Goal: Information Seeking & Learning: Learn about a topic

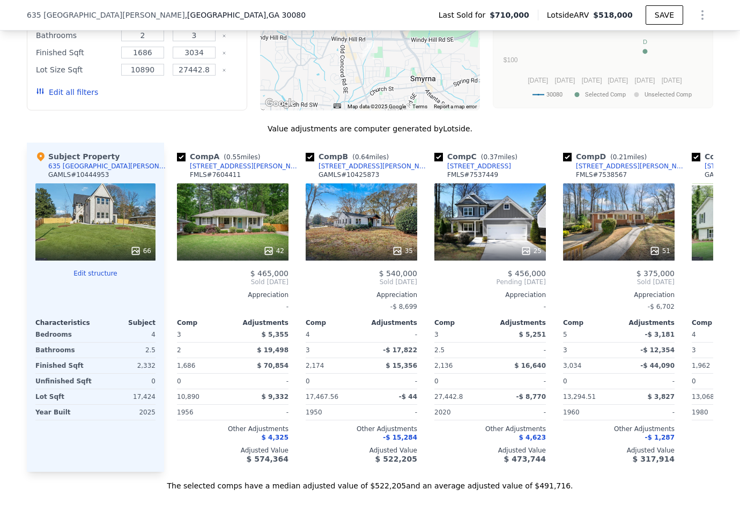
scroll to position [777, 0]
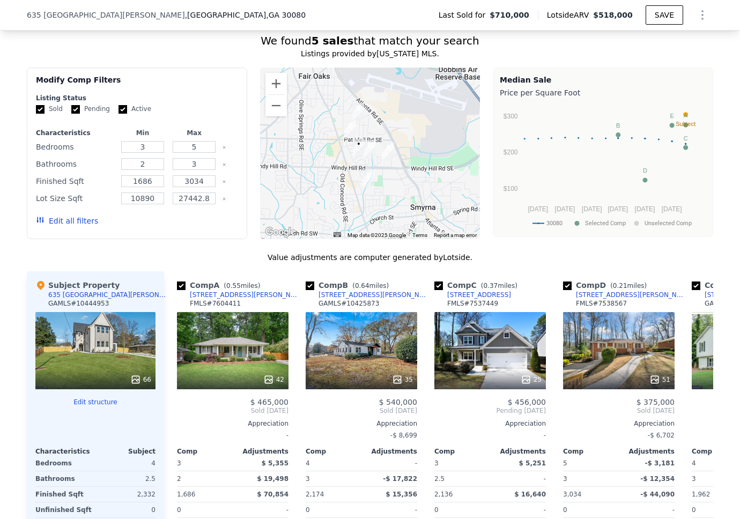
click at [82, 326] on div "66" at bounding box center [95, 350] width 120 height 77
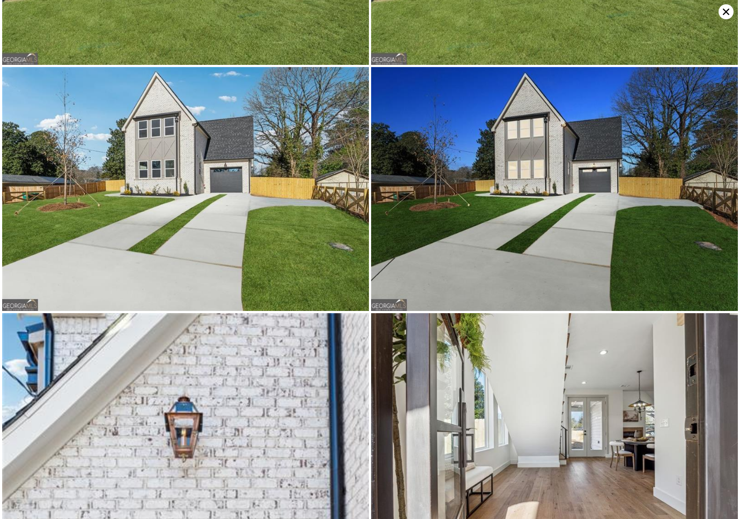
scroll to position [0, 0]
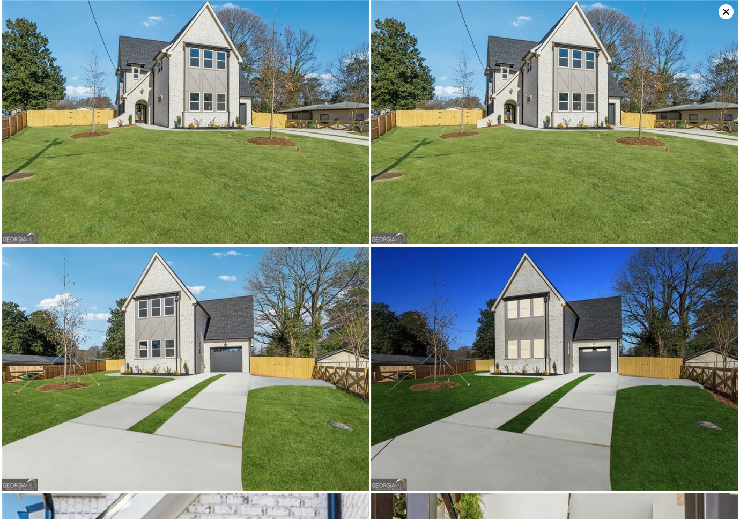
click at [264, 168] on img at bounding box center [185, 122] width 367 height 245
click at [148, 154] on img at bounding box center [185, 122] width 367 height 245
click at [514, 13] on icon at bounding box center [726, 12] width 6 height 6
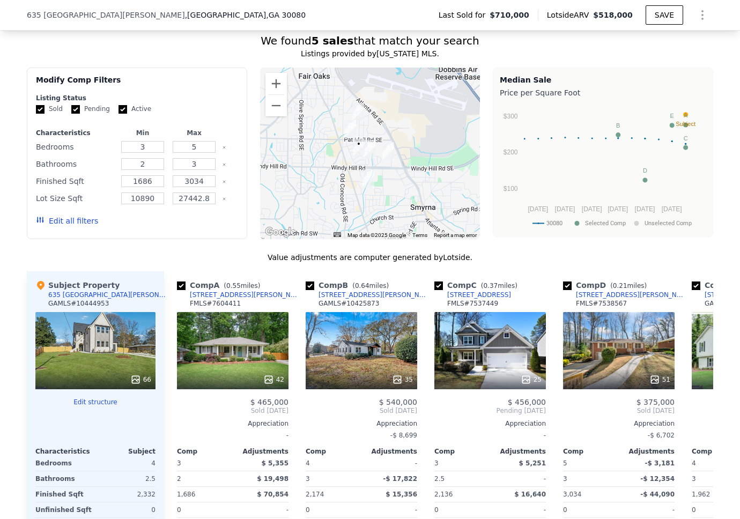
click at [109, 343] on div "66" at bounding box center [95, 350] width 120 height 77
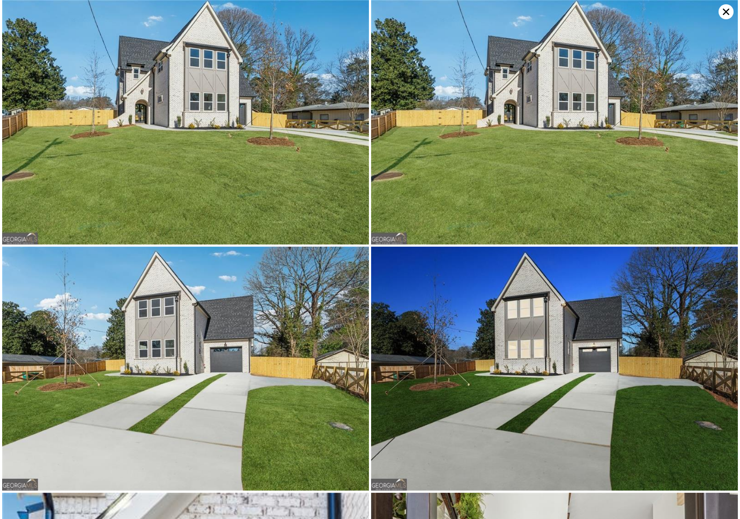
click at [465, 167] on img at bounding box center [554, 122] width 367 height 245
click at [469, 164] on img at bounding box center [554, 122] width 367 height 245
click at [213, 340] on img at bounding box center [185, 369] width 367 height 245
click at [514, 347] on img at bounding box center [554, 369] width 367 height 245
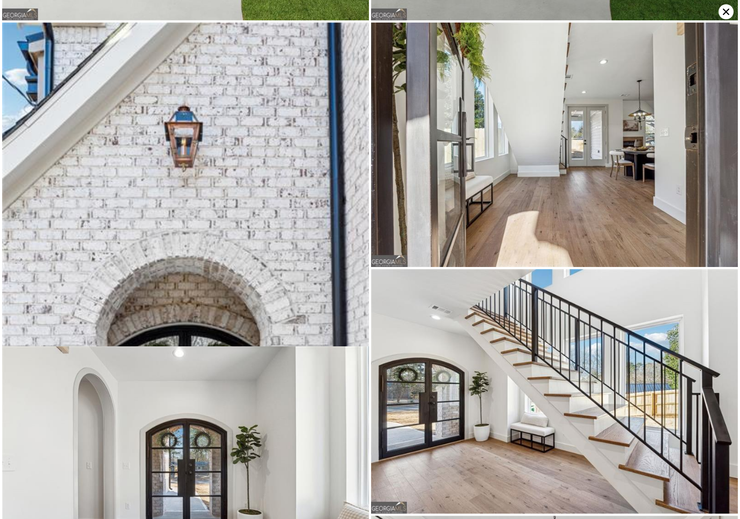
scroll to position [488, 0]
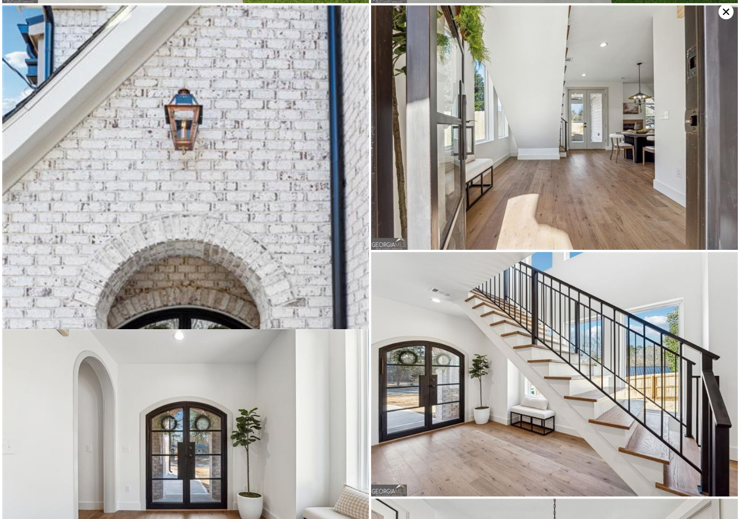
click at [231, 210] on img at bounding box center [185, 280] width 367 height 550
click at [514, 194] on img at bounding box center [554, 127] width 367 height 245
click at [514, 315] on img at bounding box center [554, 374] width 367 height 245
click at [292, 384] on img at bounding box center [185, 451] width 367 height 245
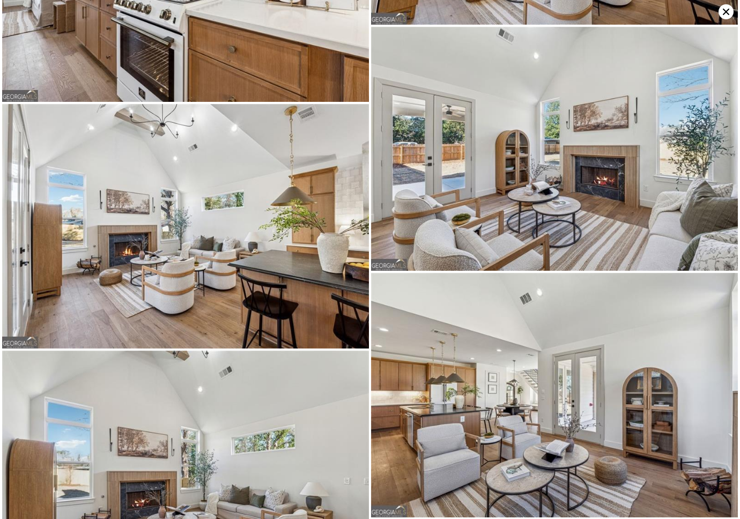
scroll to position [2683, 0]
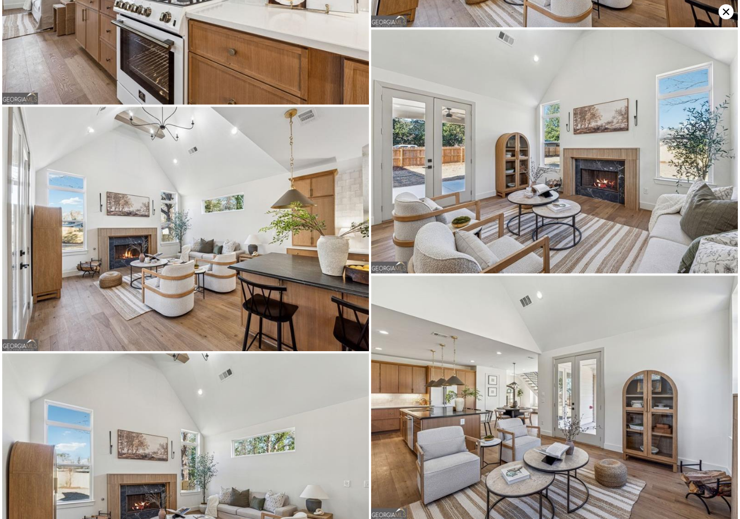
click at [514, 10] on icon at bounding box center [726, 11] width 15 height 15
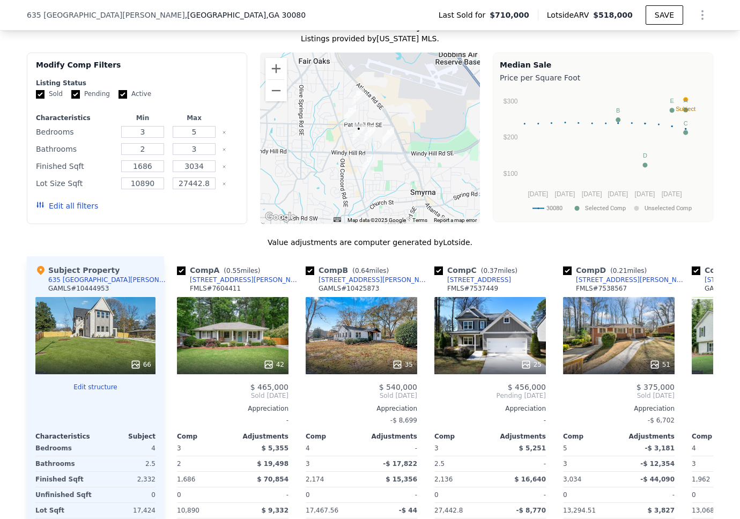
scroll to position [842, 0]
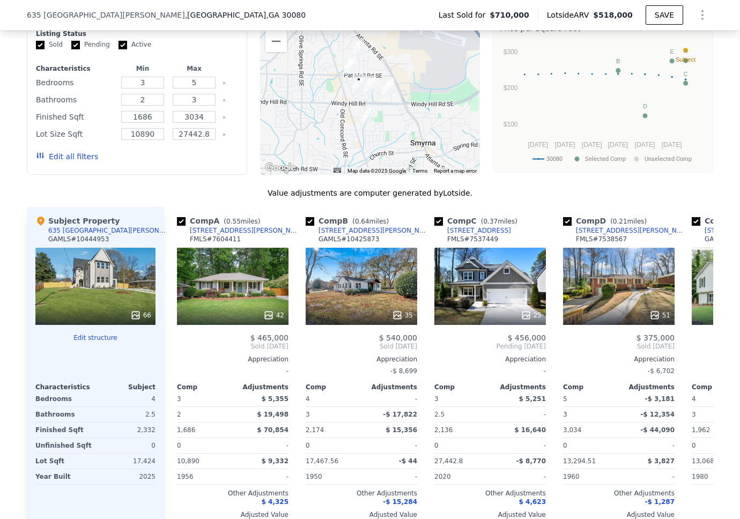
click at [98, 277] on div "66" at bounding box center [95, 286] width 120 height 77
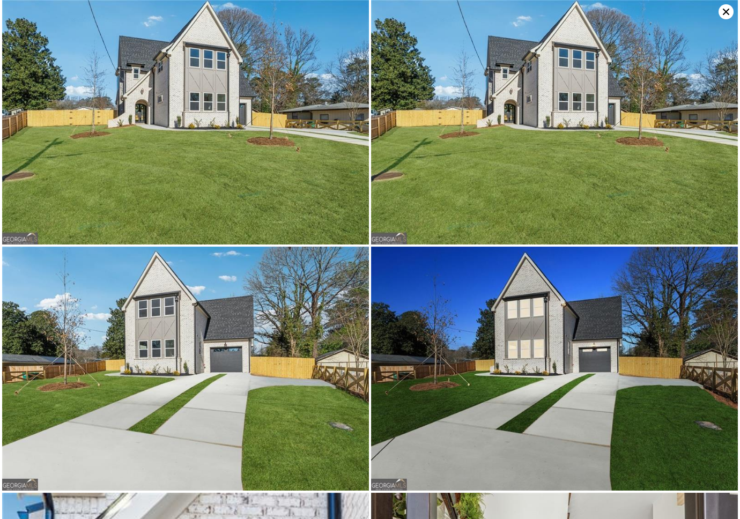
click at [514, 11] on icon at bounding box center [726, 12] width 6 height 6
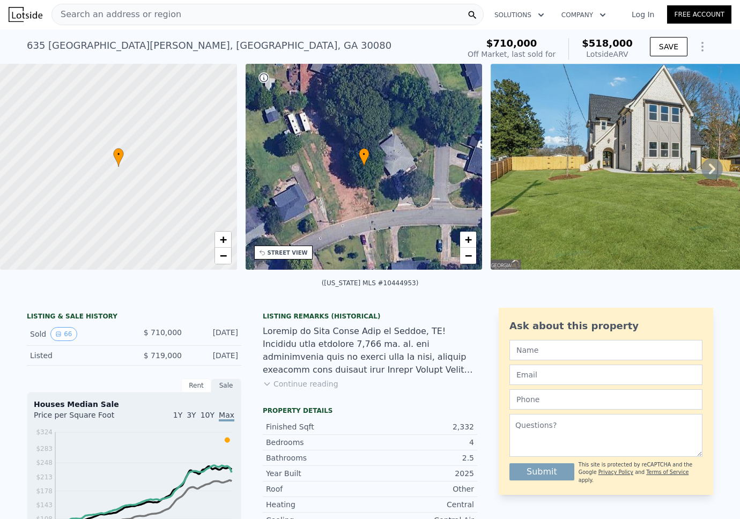
scroll to position [0, 0]
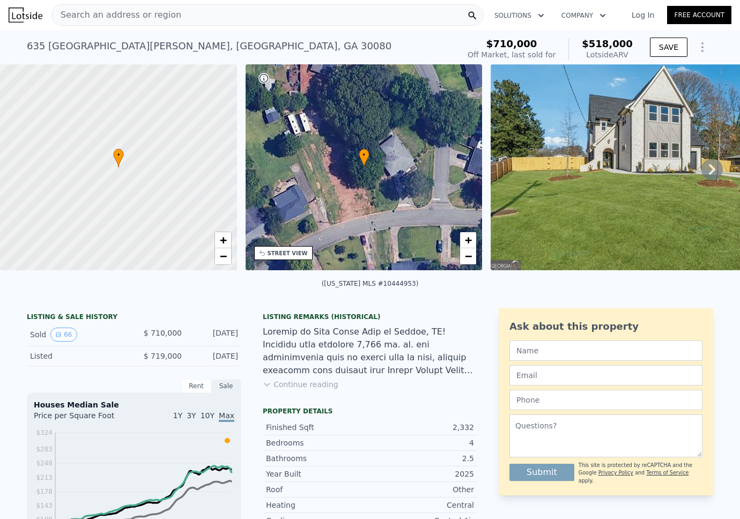
click at [142, 17] on span "Search an address or region" at bounding box center [116, 15] width 129 height 13
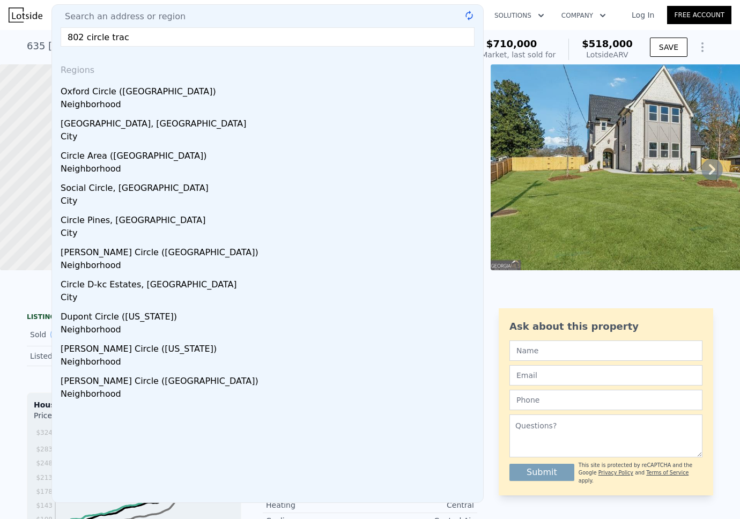
type input "802 circle trace"
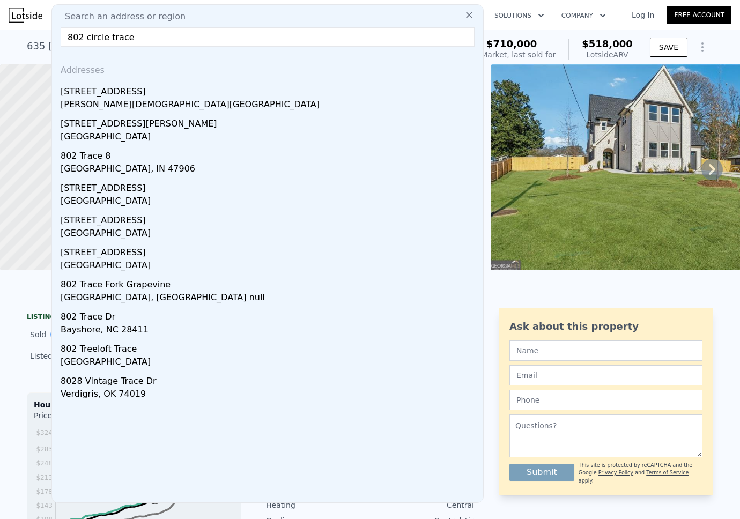
click at [97, 99] on div "Wesley Chapel, NC 28110" at bounding box center [270, 105] width 418 height 15
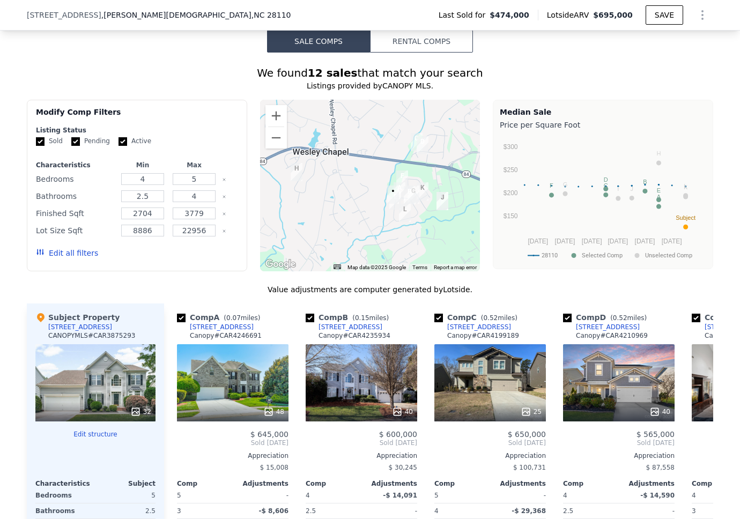
scroll to position [943, 0]
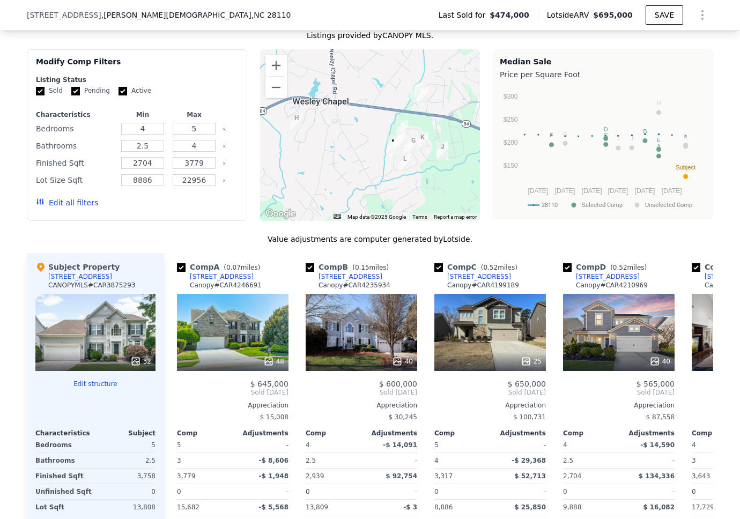
click at [112, 321] on div "32" at bounding box center [95, 332] width 120 height 77
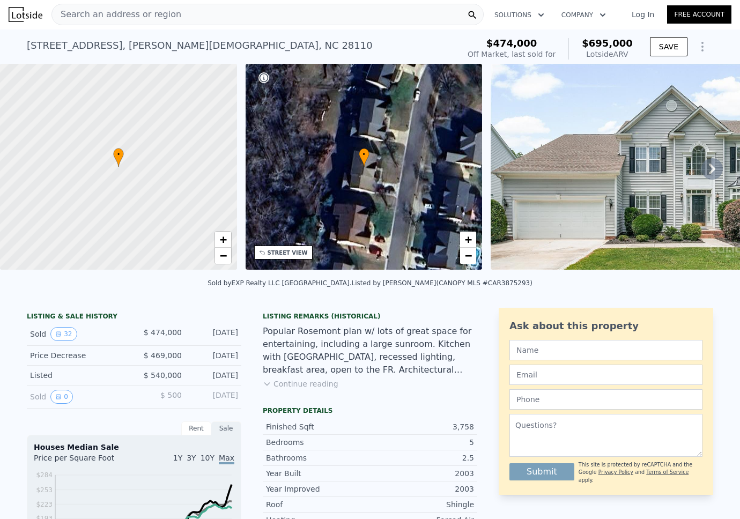
scroll to position [0, 0]
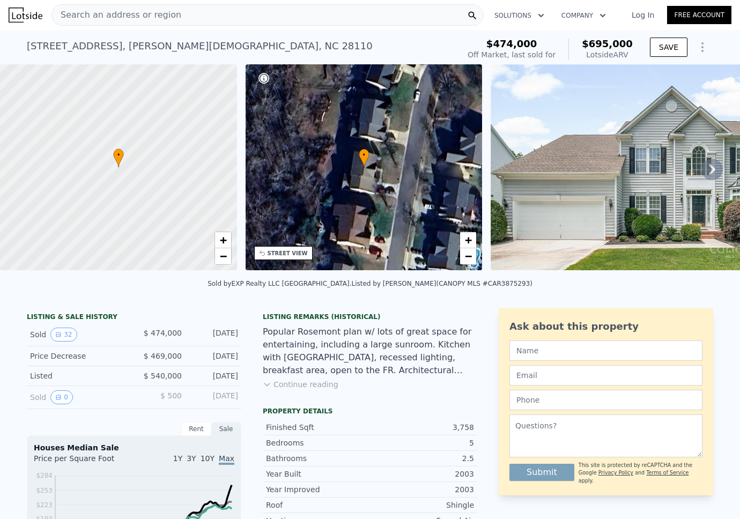
click at [161, 8] on div "Search an address or region" at bounding box center [116, 15] width 129 height 20
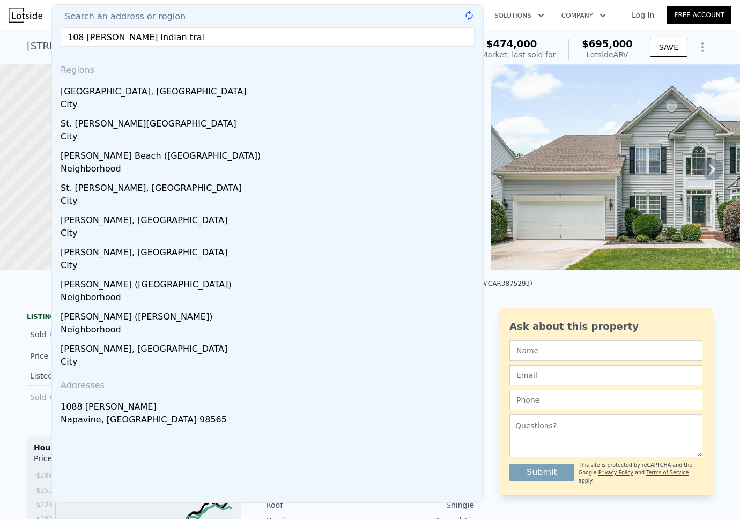
type input "108 matthews indian trail"
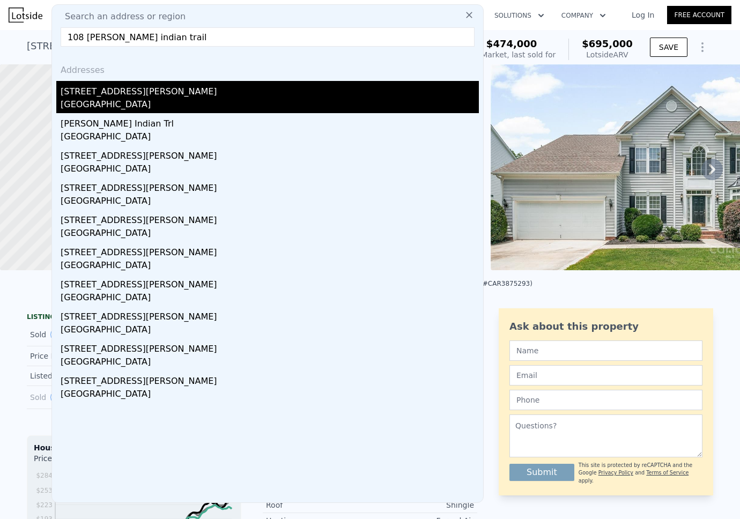
click at [133, 100] on div "Union County, NC 28079" at bounding box center [270, 105] width 418 height 15
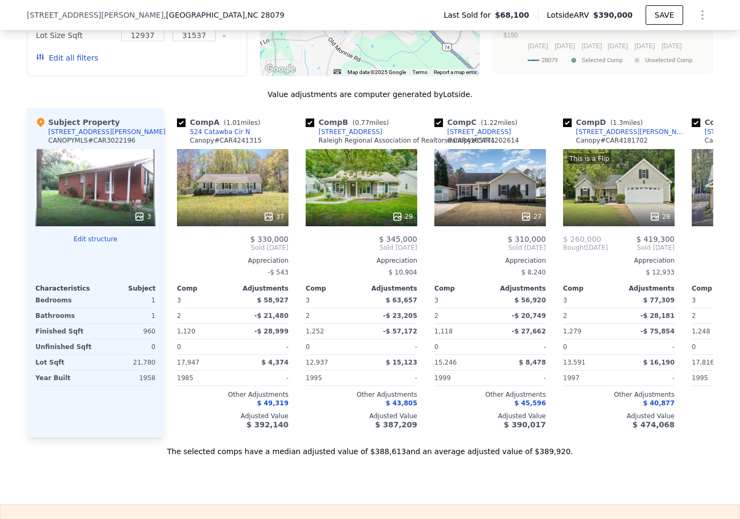
scroll to position [1017, 0]
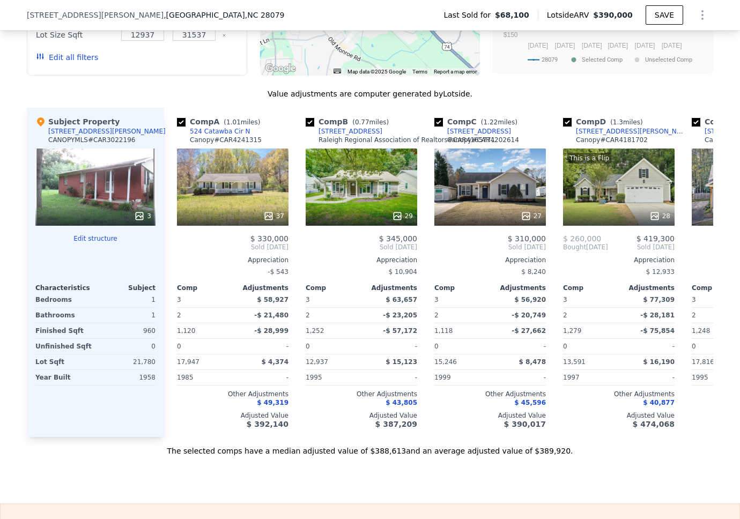
click at [118, 191] on div "3" at bounding box center [95, 187] width 120 height 77
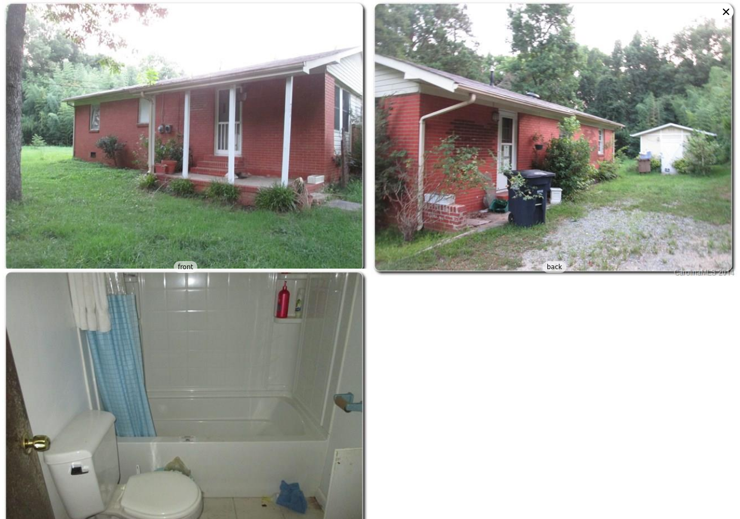
scroll to position [0, 0]
click at [510, 156] on img at bounding box center [554, 138] width 367 height 277
click at [250, 379] on img at bounding box center [185, 407] width 367 height 277
type input "4"
type input "5"
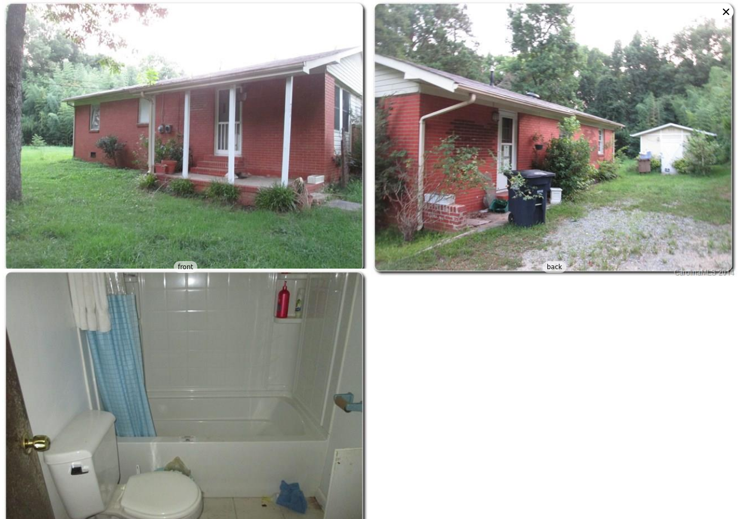
type input "2.5"
type input "4"
type input "2704"
type input "3779"
type input "8886"
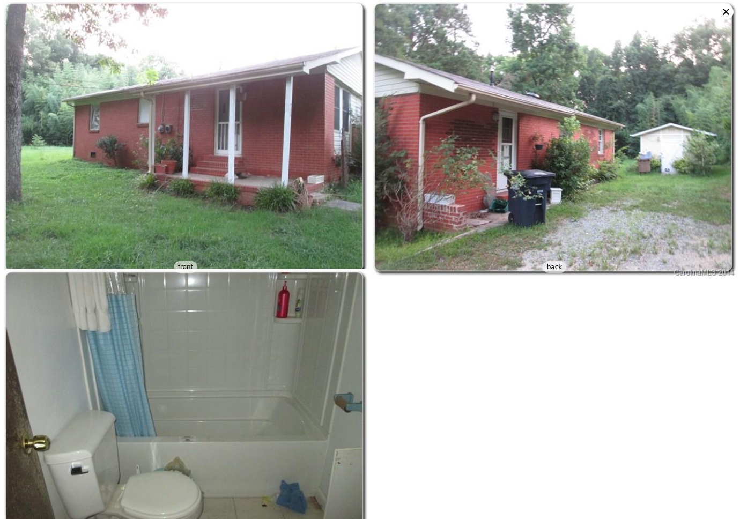
type input "22956"
type input "$ 695,000"
type input "$ 147,110"
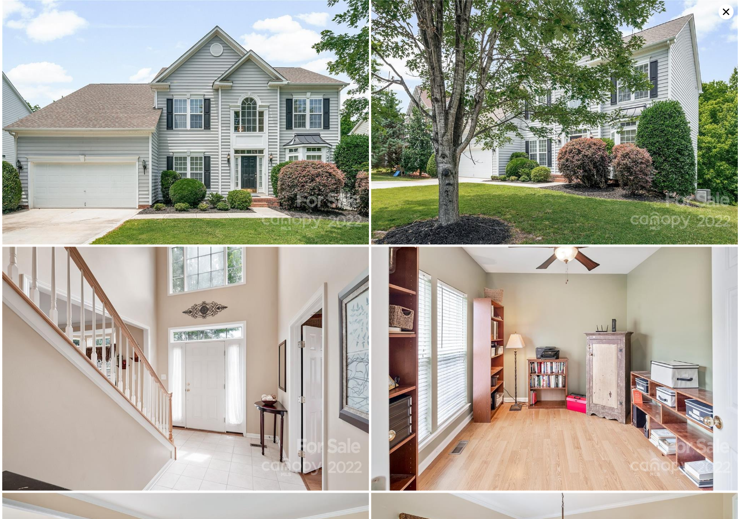
scroll to position [1088, 0]
type input "3"
type input "2"
type input "3"
type input "1686"
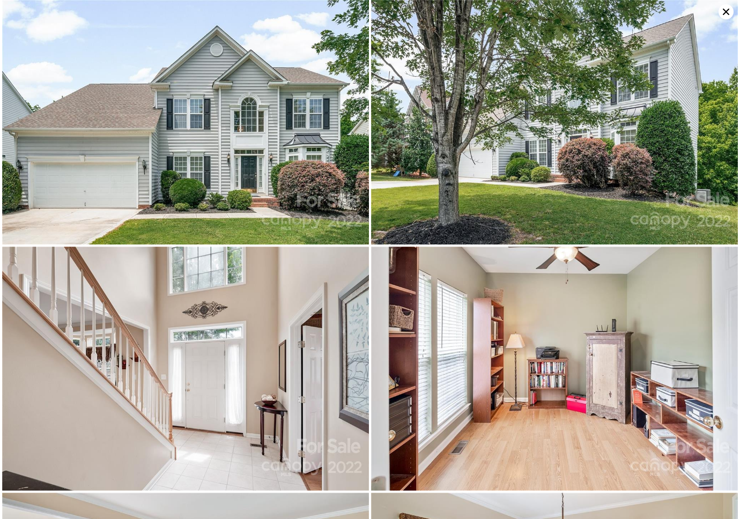
type input "3034"
type input "10890"
type input "27442.8"
type input "$ 518,000"
type input "4"
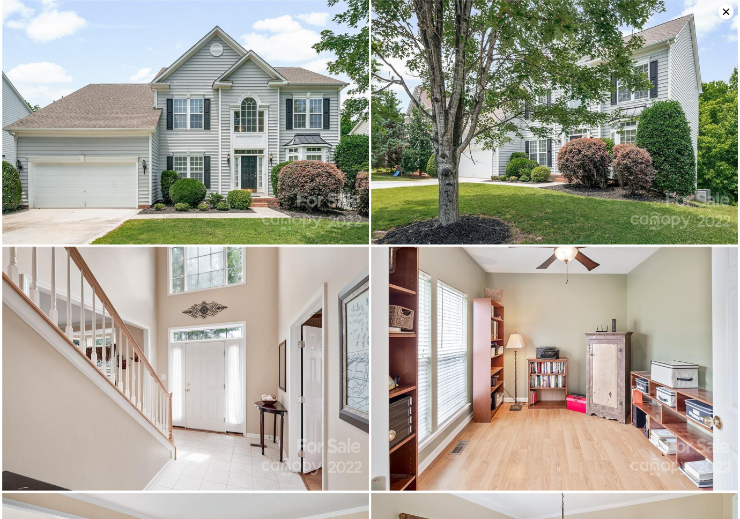
type input "-$ 260,955"
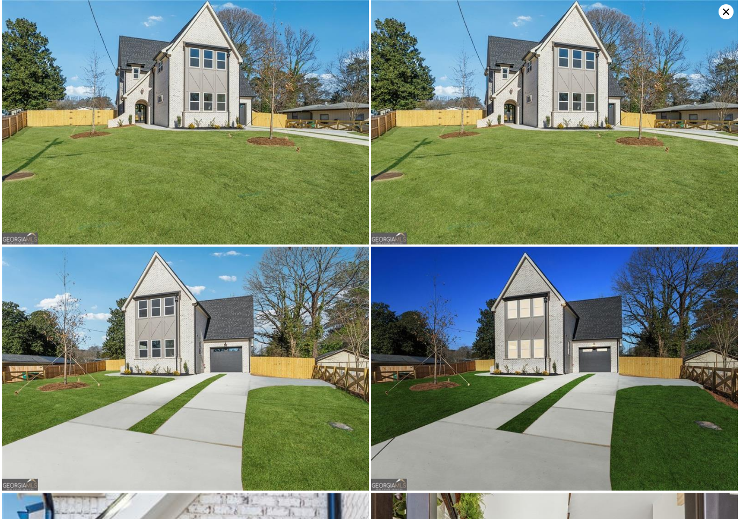
scroll to position [930, 0]
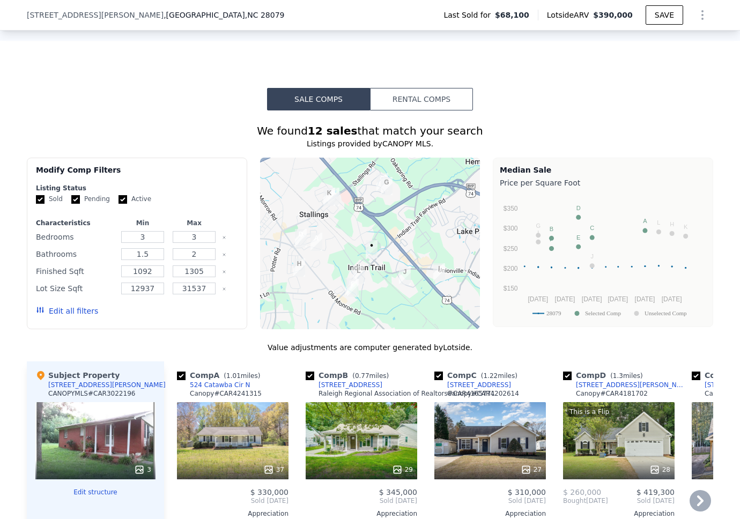
scroll to position [1039, 0]
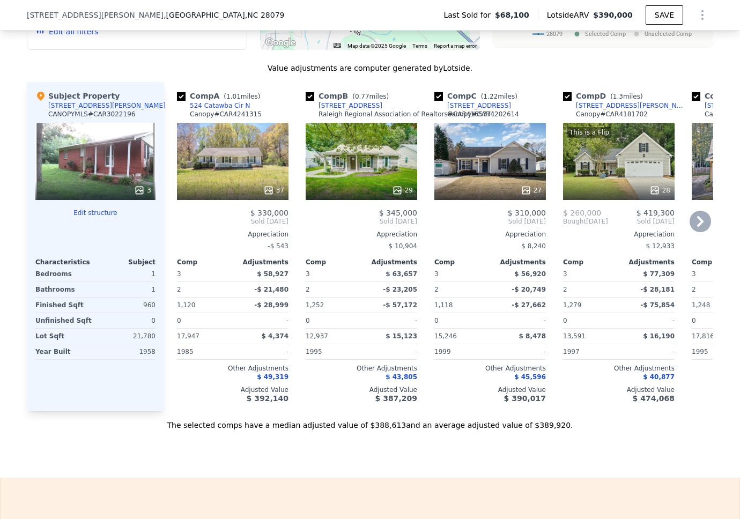
click at [241, 138] on div "37" at bounding box center [233, 161] width 112 height 77
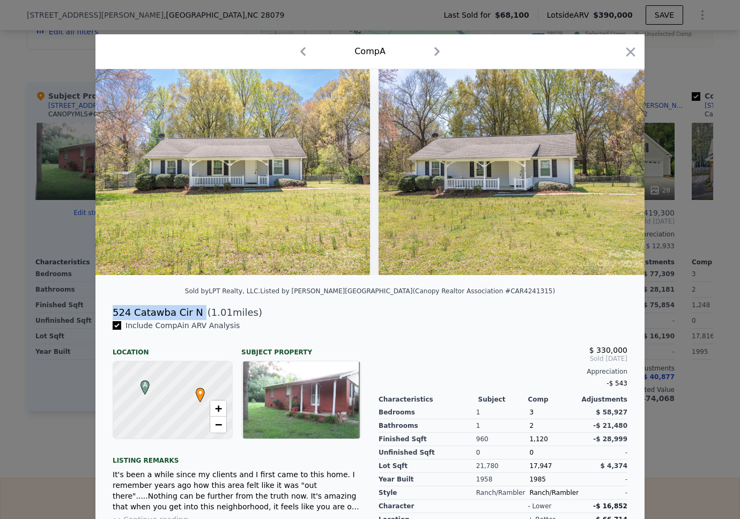
drag, startPoint x: 110, startPoint y: 321, endPoint x: 193, endPoint y: 320, distance: 82.6
click at [193, 320] on div "524 Catawba Cir N ( 1.01 miles)" at bounding box center [370, 312] width 532 height 15
copy div "524 Catawba Cir N"
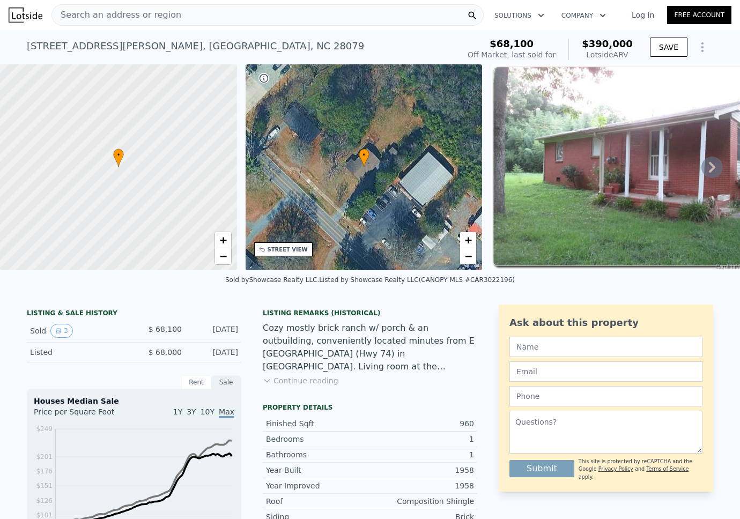
click at [322, 21] on div "Search an address or region" at bounding box center [267, 14] width 432 height 21
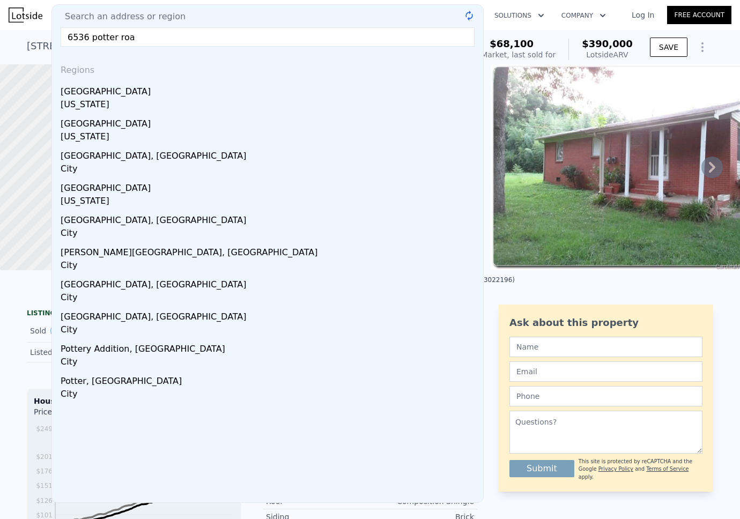
type input "[STREET_ADDRESS]"
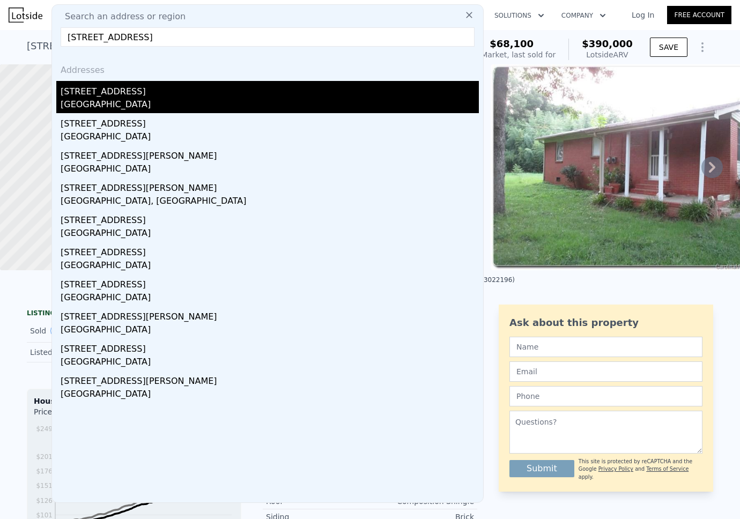
click at [144, 101] on div "[GEOGRAPHIC_DATA]" at bounding box center [270, 105] width 418 height 15
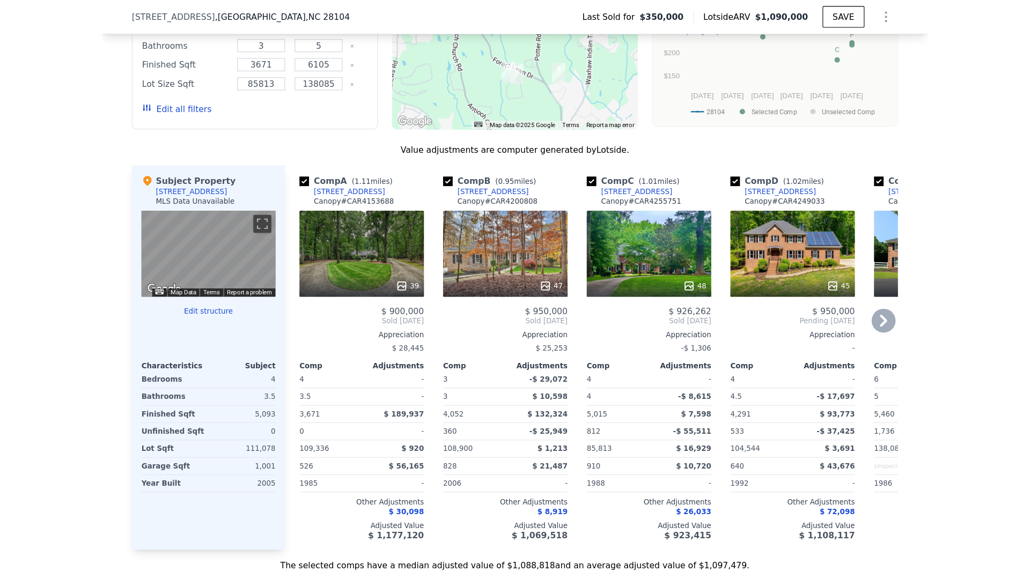
scroll to position [1023, 0]
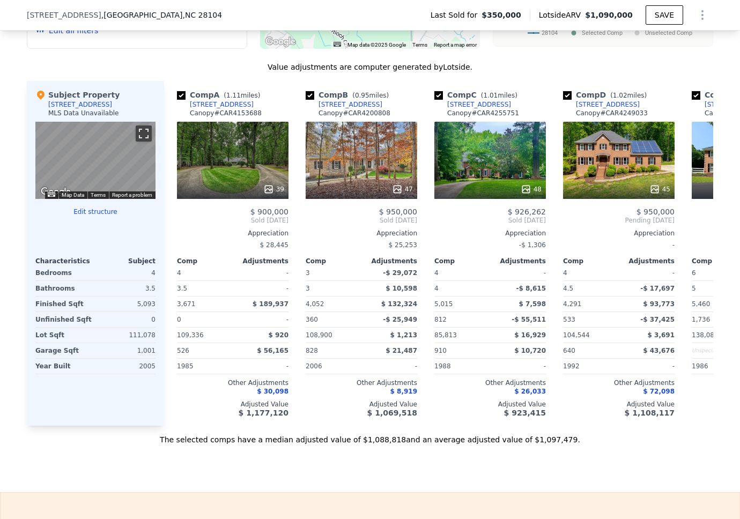
click at [140, 142] on button "Toggle fullscreen view" at bounding box center [144, 134] width 16 height 16
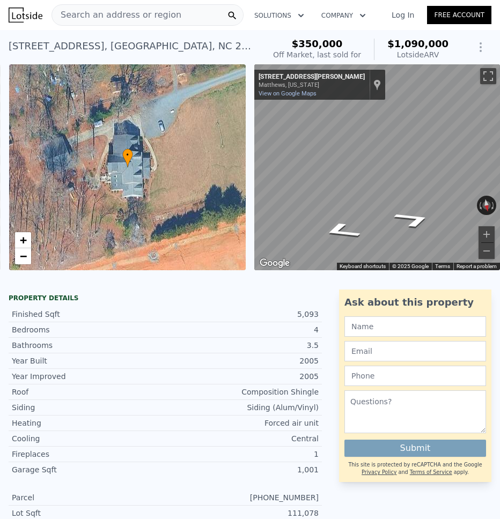
scroll to position [0, 249]
click at [125, 18] on span "Search an address or region" at bounding box center [116, 15] width 129 height 13
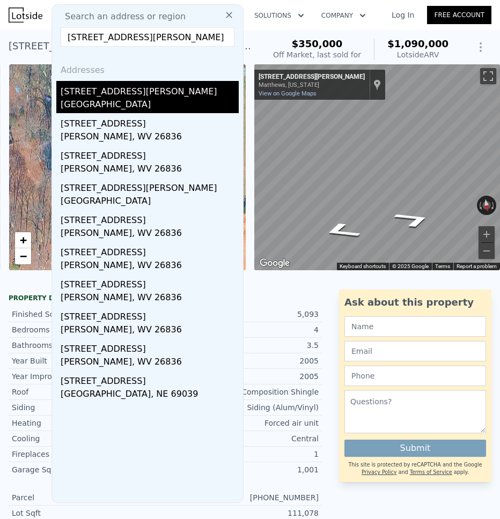
type input "[STREET_ADDRESS][PERSON_NAME]"
click at [104, 94] on div "[STREET_ADDRESS][PERSON_NAME]" at bounding box center [150, 89] width 178 height 17
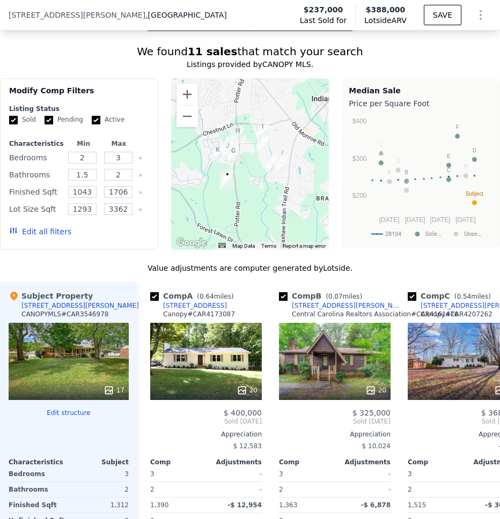
scroll to position [1357, 0]
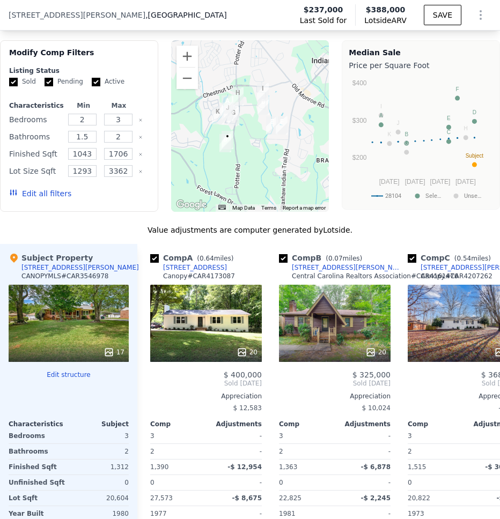
click at [81, 326] on div "17" at bounding box center [69, 323] width 120 height 77
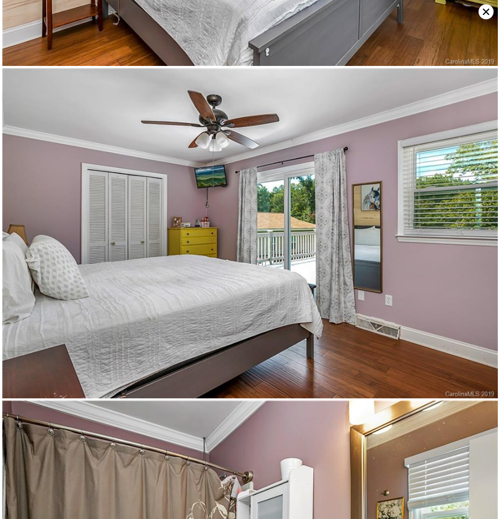
scroll to position [2616, 0]
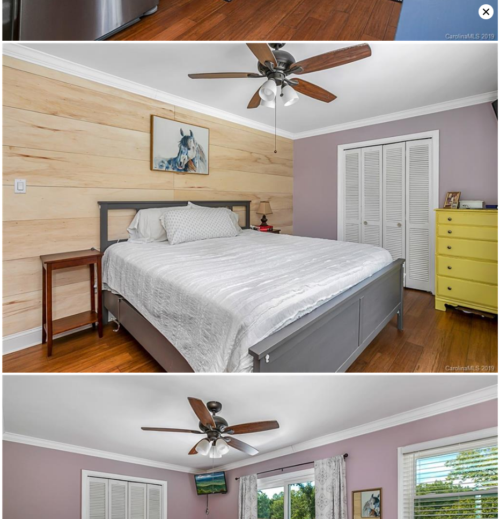
click at [487, 11] on icon at bounding box center [486, 12] width 6 height 6
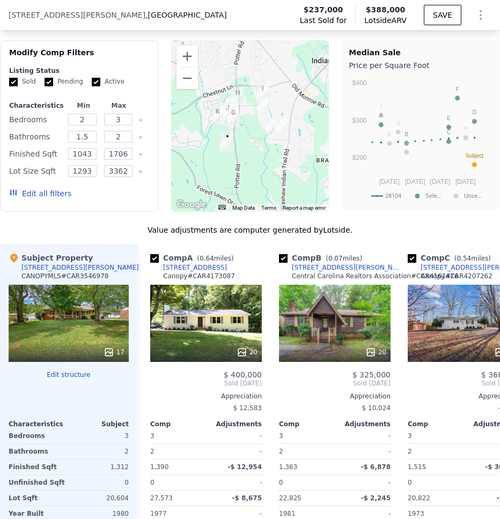
click at [145, 16] on span ", [GEOGRAPHIC_DATA]" at bounding box center [186, 15] width 82 height 11
drag, startPoint x: 19, startPoint y: 14, endPoint x: 32, endPoint y: 25, distance: 16.4
click at [19, 14] on span "[STREET_ADDRESS][PERSON_NAME]" at bounding box center [77, 15] width 137 height 11
click at [157, 11] on div "[STREET_ADDRESS][PERSON_NAME] Last Sold for $237,000 Lotside ARV $388,000 SAVE" at bounding box center [250, 15] width 500 height 30
type input "3"
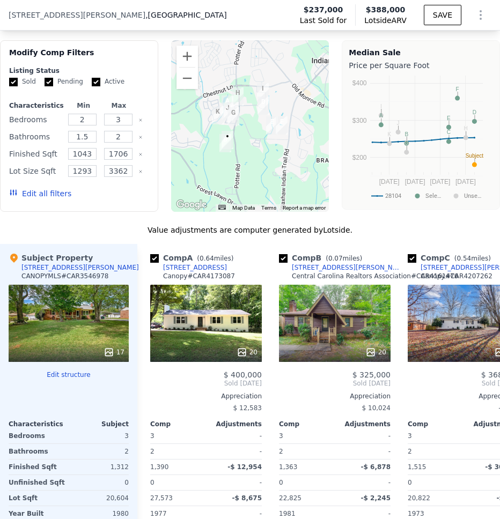
type input "6"
type input "3"
type input "5"
type input "3671"
type input "6105"
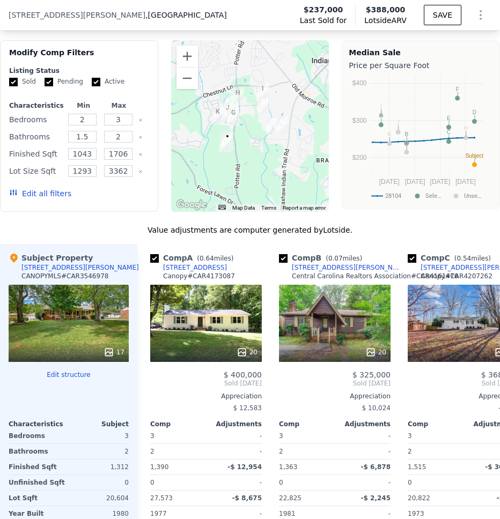
type input "85813"
type input "138085"
type input "$ 1,090,000"
type input "6"
type input "$ 646,135"
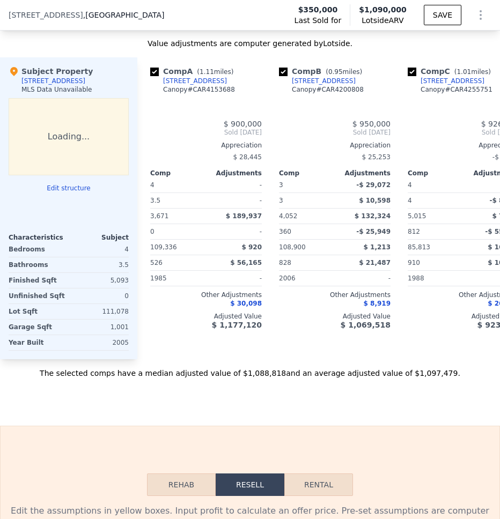
scroll to position [1182, 0]
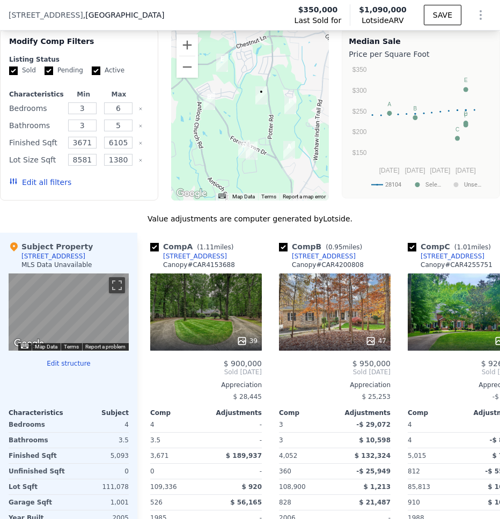
click at [92, 17] on span ", [GEOGRAPHIC_DATA]" at bounding box center [124, 15] width 82 height 11
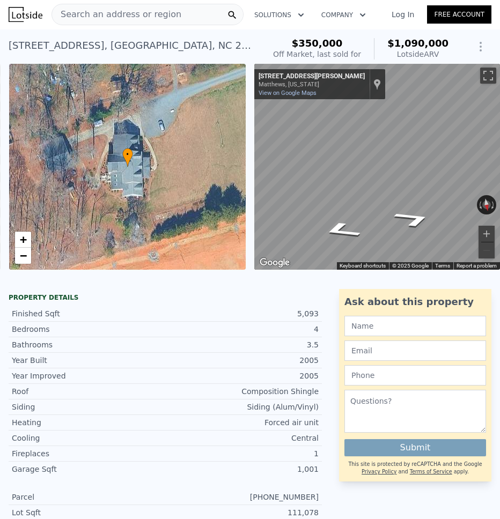
scroll to position [0, 0]
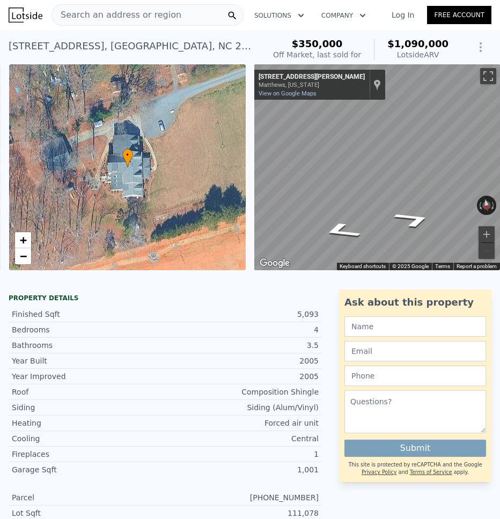
click at [145, 14] on span "Search an address or region" at bounding box center [116, 15] width 129 height 13
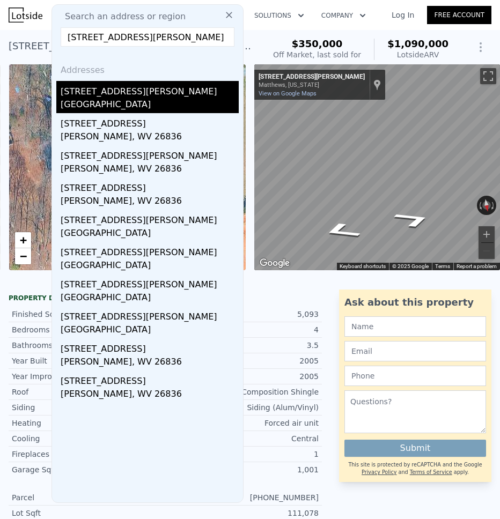
type input "[STREET_ADDRESS][PERSON_NAME]"
click at [116, 94] on div "[STREET_ADDRESS][PERSON_NAME]" at bounding box center [150, 89] width 178 height 17
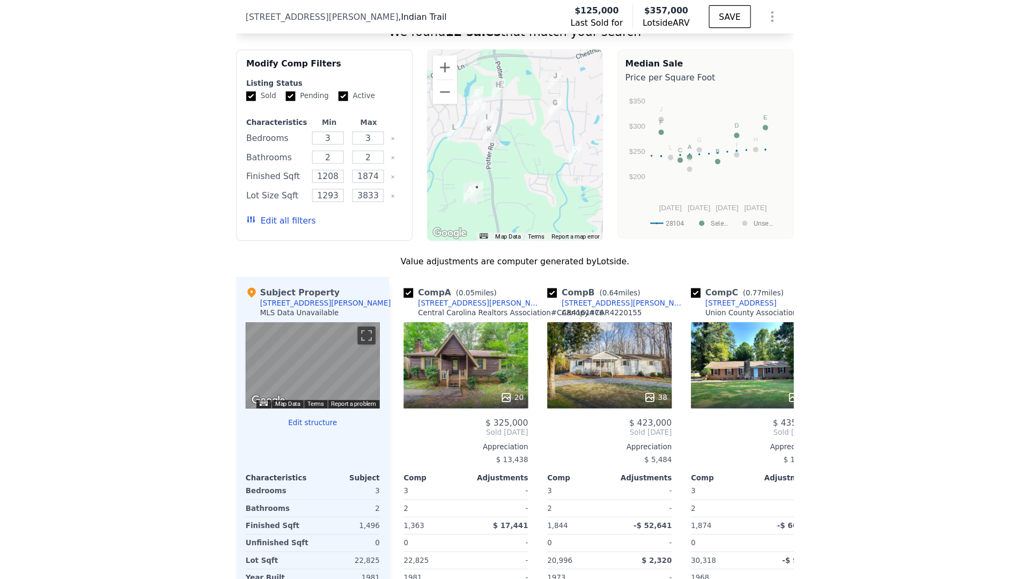
scroll to position [1218, 0]
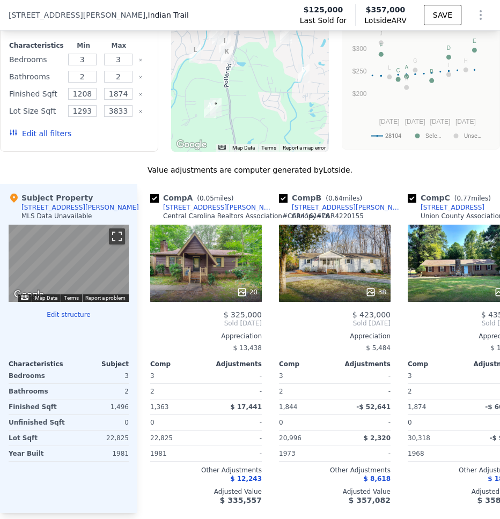
click at [122, 245] on button "Toggle fullscreen view" at bounding box center [117, 237] width 16 height 16
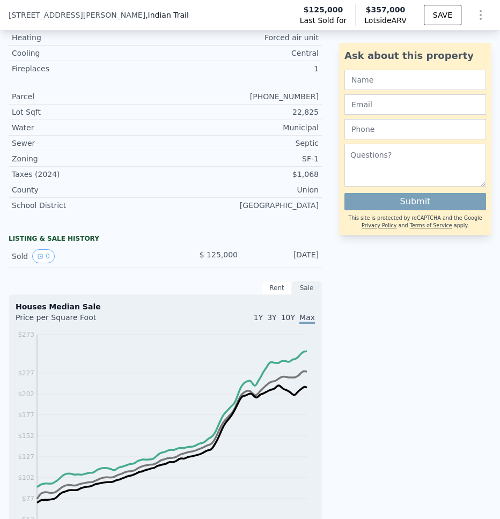
scroll to position [0, 0]
